Goal: Information Seeking & Learning: Learn about a topic

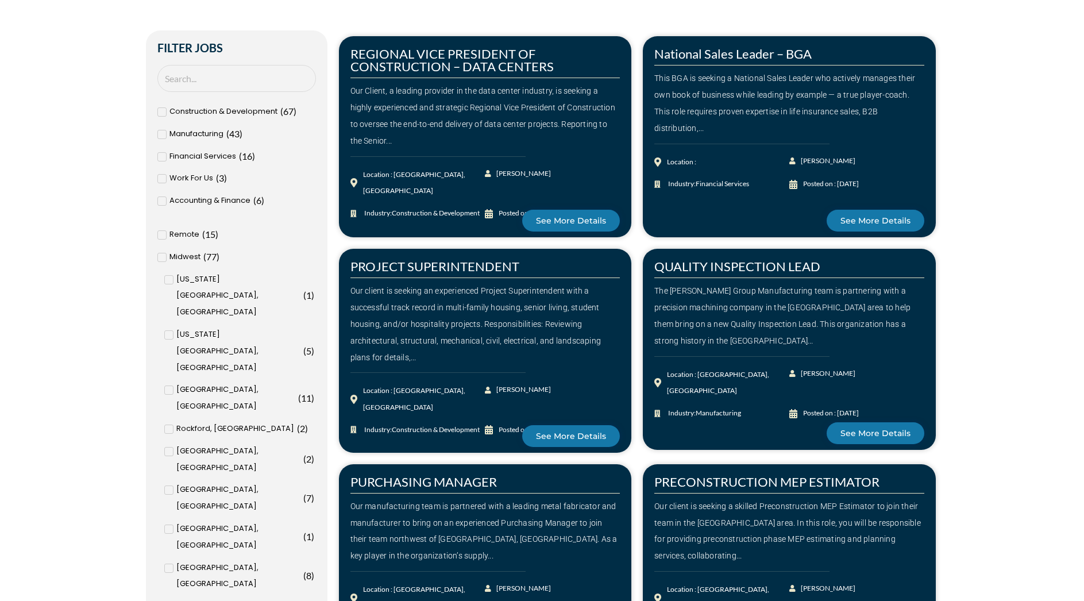
scroll to position [467, 0]
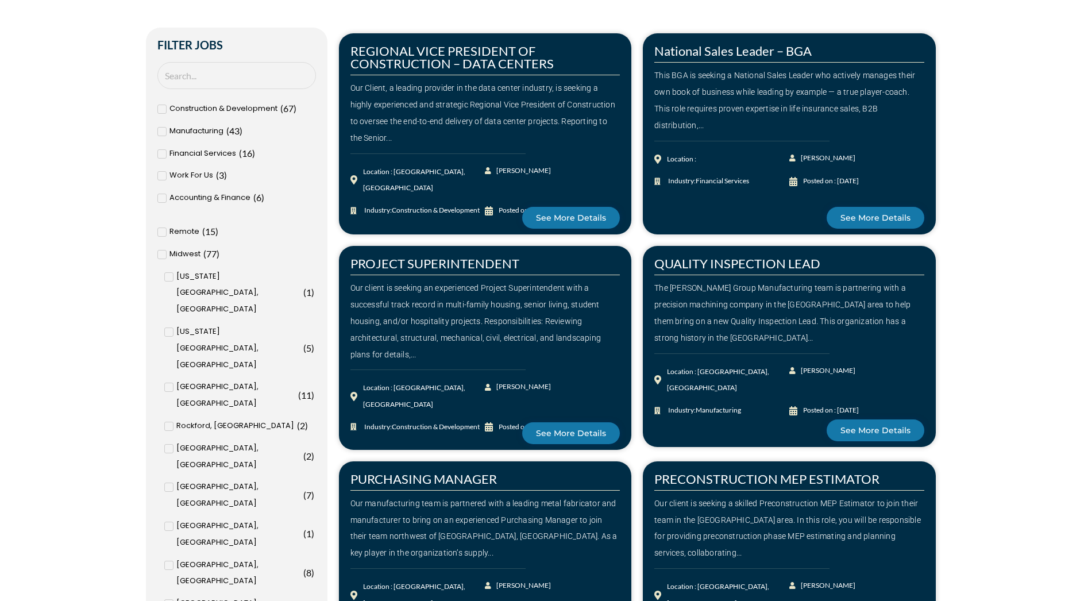
click at [163, 233] on icon at bounding box center [162, 232] width 4 height 7
click at [0, 0] on input "Remote ( 15 )" at bounding box center [0, 0] width 0 height 0
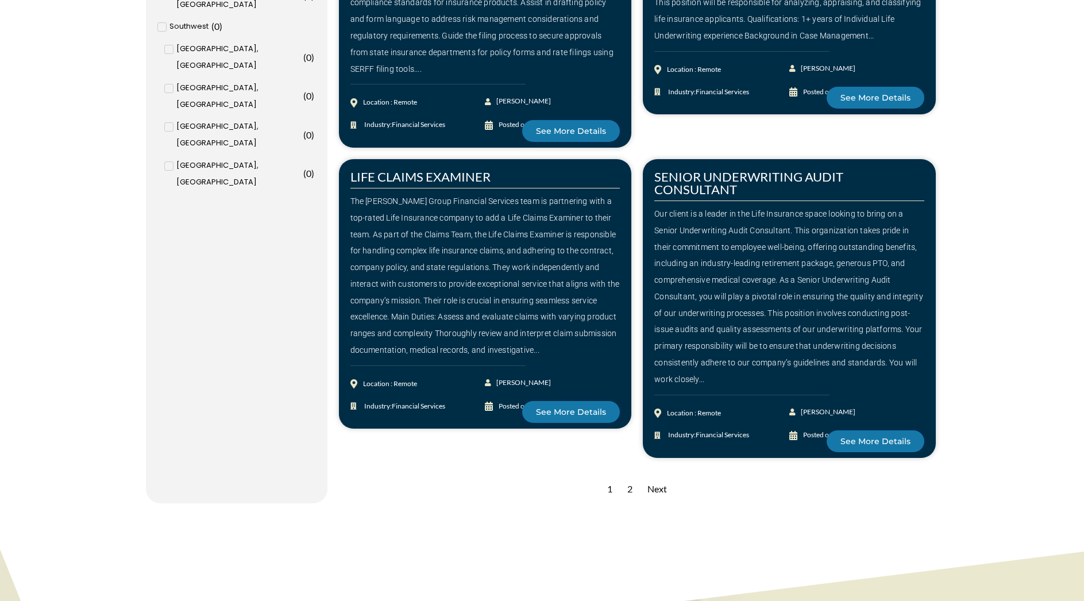
scroll to position [1543, 0]
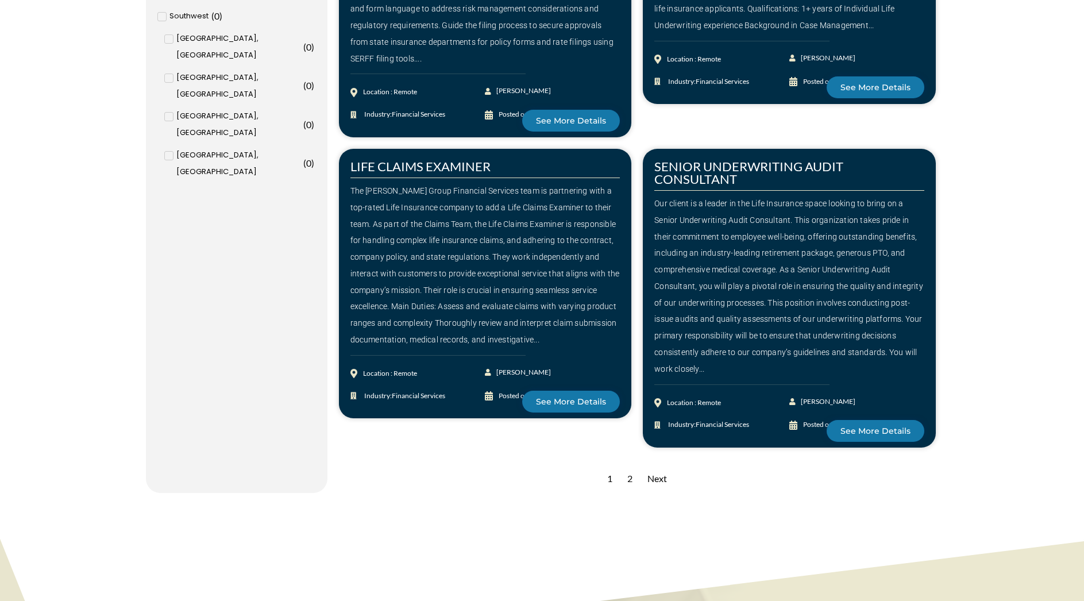
click at [663, 481] on div "Next" at bounding box center [657, 479] width 31 height 28
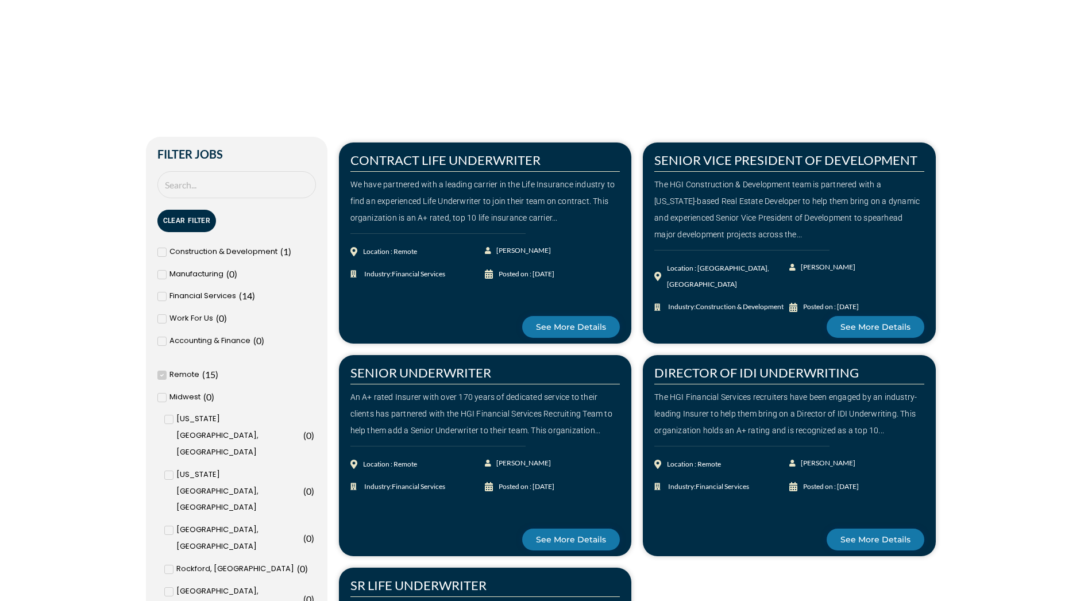
scroll to position [555, 0]
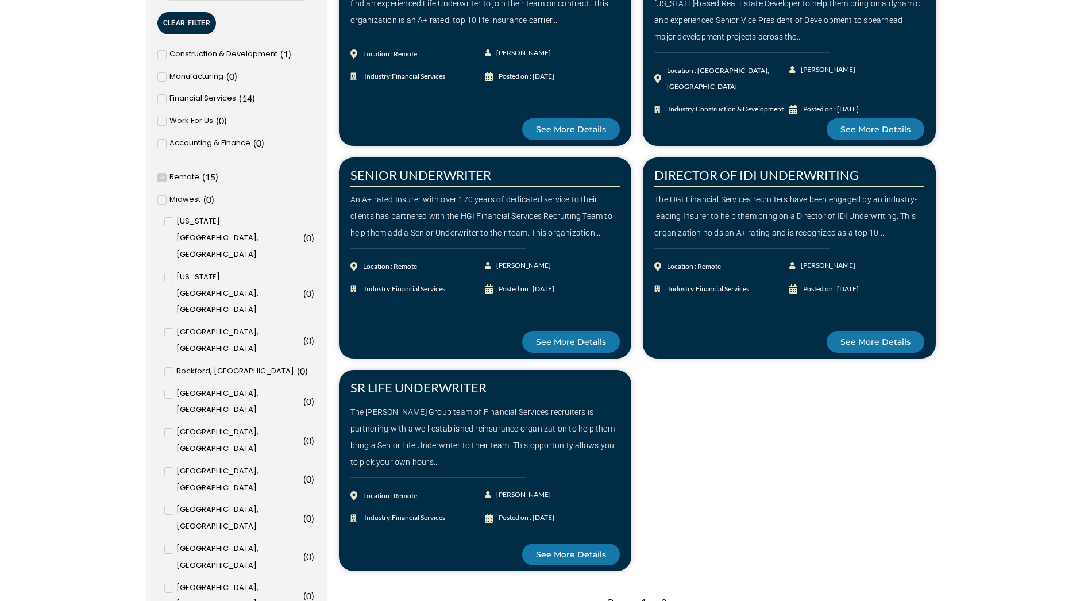
click at [888, 458] on div "CONTRACT LIFE UNDERWRITER We have partnered with a leading carrier in the Life …" at bounding box center [637, 258] width 608 height 638
click at [565, 552] on span "See More Details" at bounding box center [571, 554] width 70 height 8
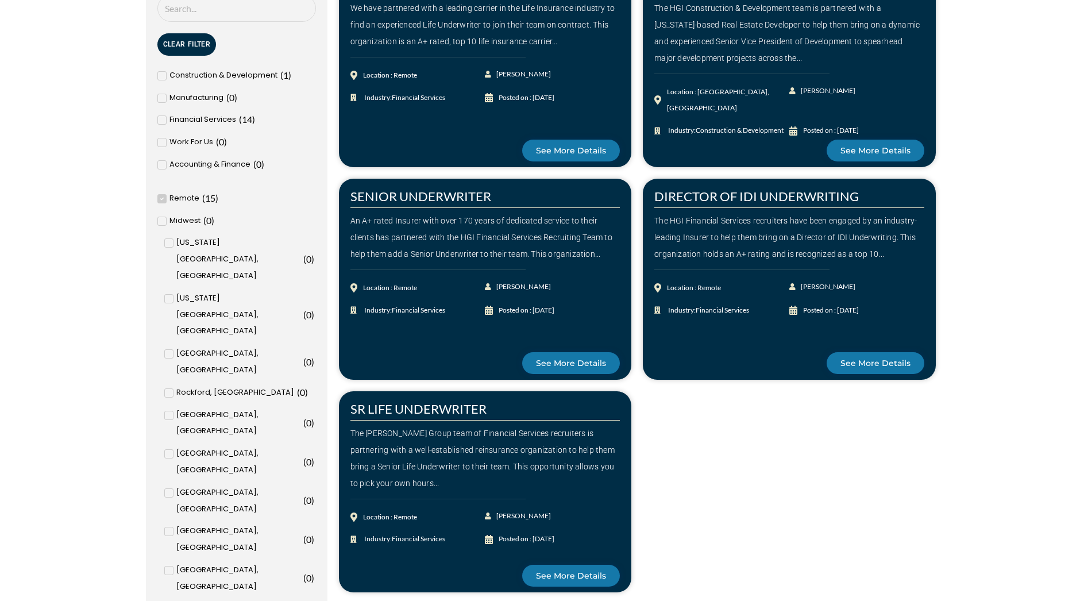
scroll to position [616, 0]
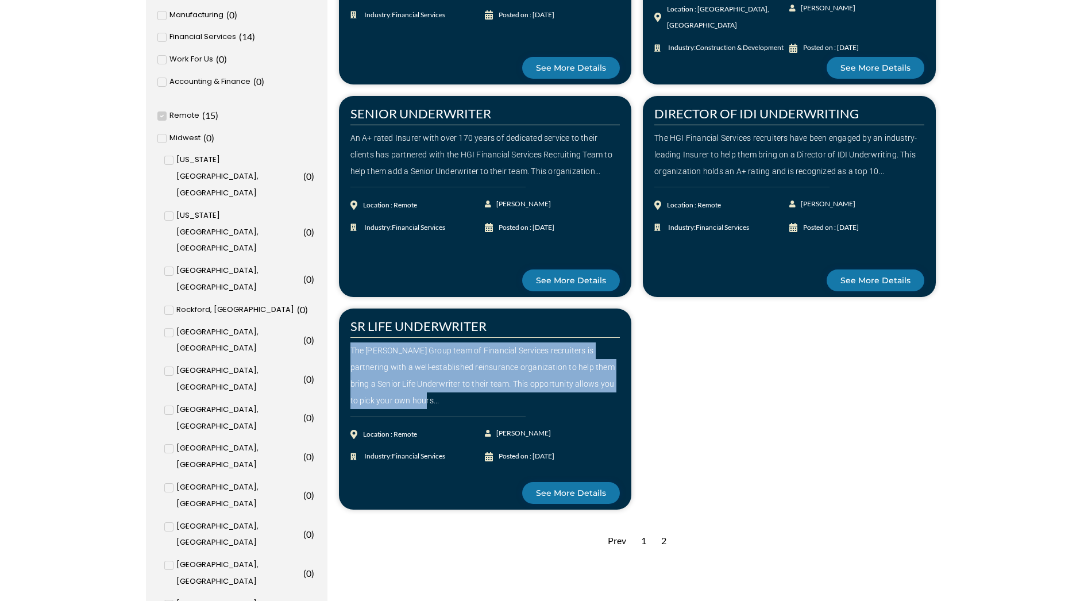
drag, startPoint x: 414, startPoint y: 401, endPoint x: 346, endPoint y: 351, distance: 84.7
click at [346, 351] on div "SR LIFE UNDERWRITER The Harrison Group team of Financial Services recruiters is…" at bounding box center [485, 409] width 293 height 201
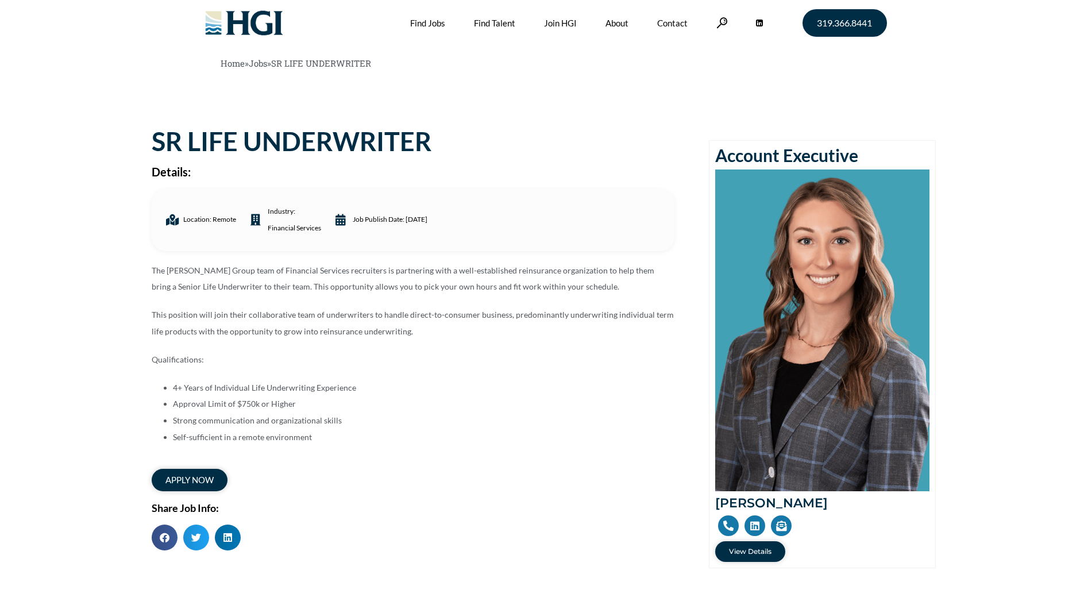
click at [392, 394] on li "4+ Years of Individual Life Underwriting Experience" at bounding box center [424, 388] width 502 height 17
click at [363, 433] on li "Self-sufficient in a remote environment" at bounding box center [424, 437] width 502 height 17
